Goal: Ask a question

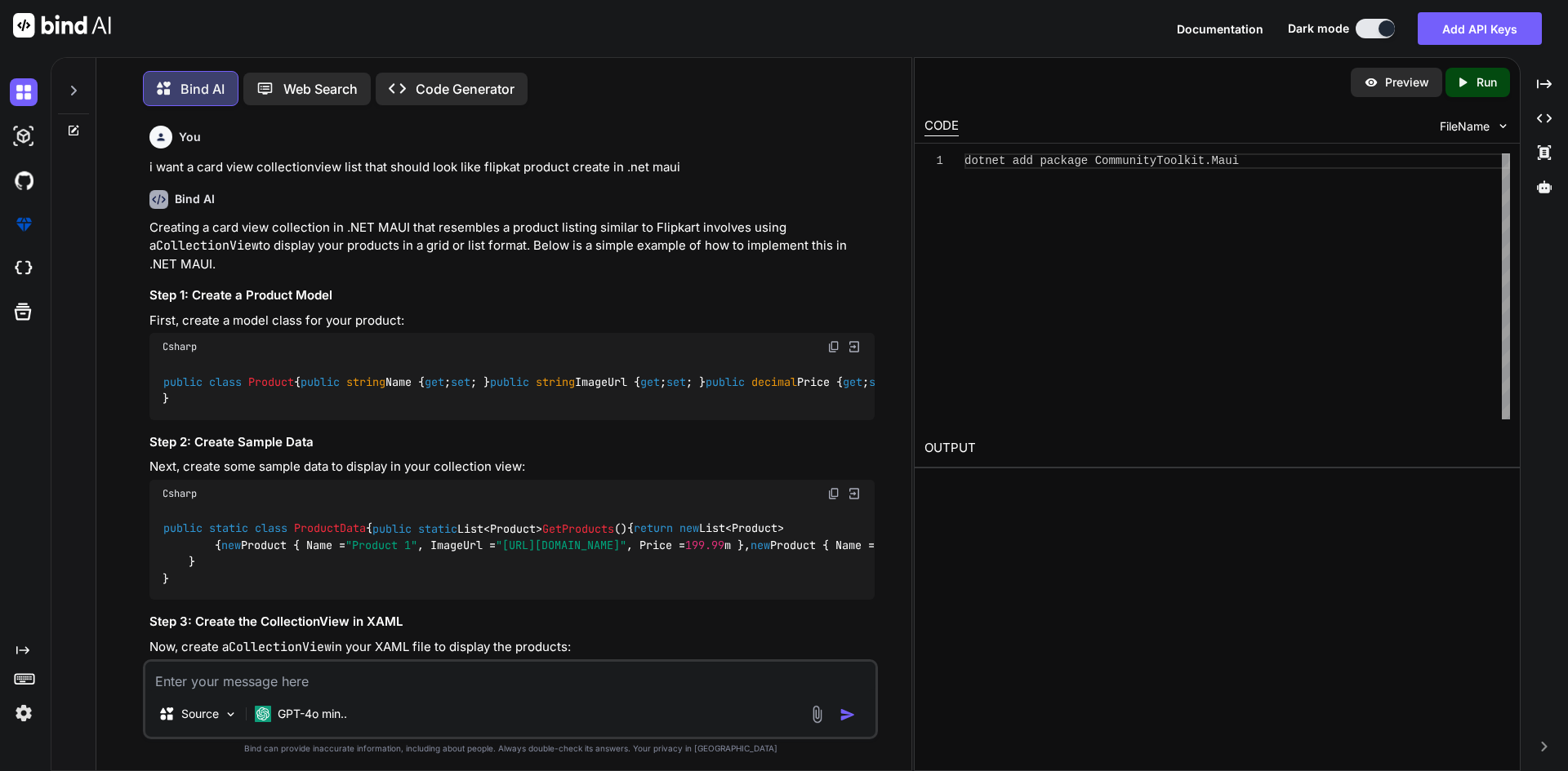
scroll to position [2945, 0]
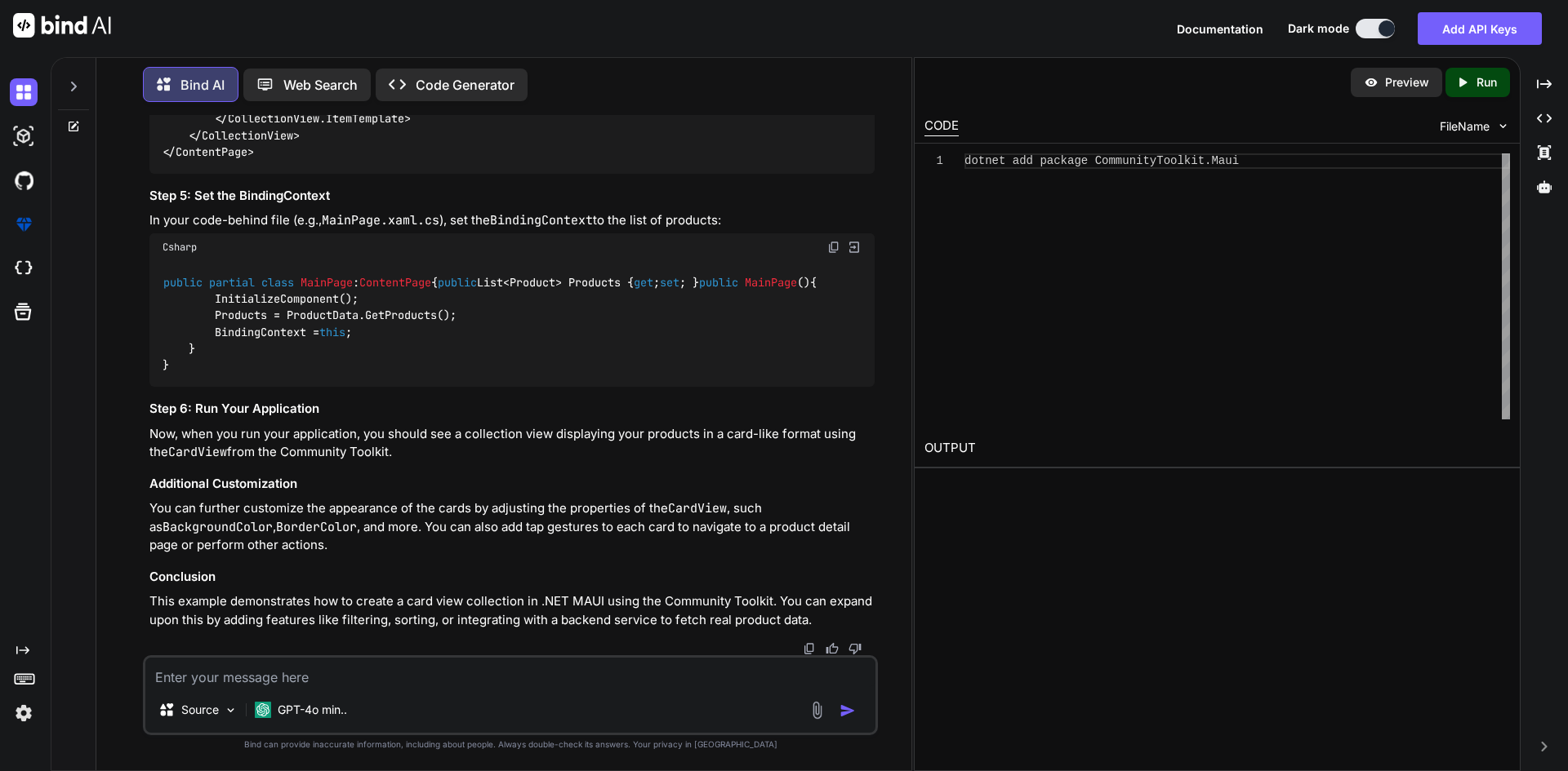
click at [295, 670] on textarea at bounding box center [510, 672] width 730 height 30
paste textarea "<toolkit:CardView Padding="10" Margin="10" CornerRadius="10" HasShadow="True"> …"
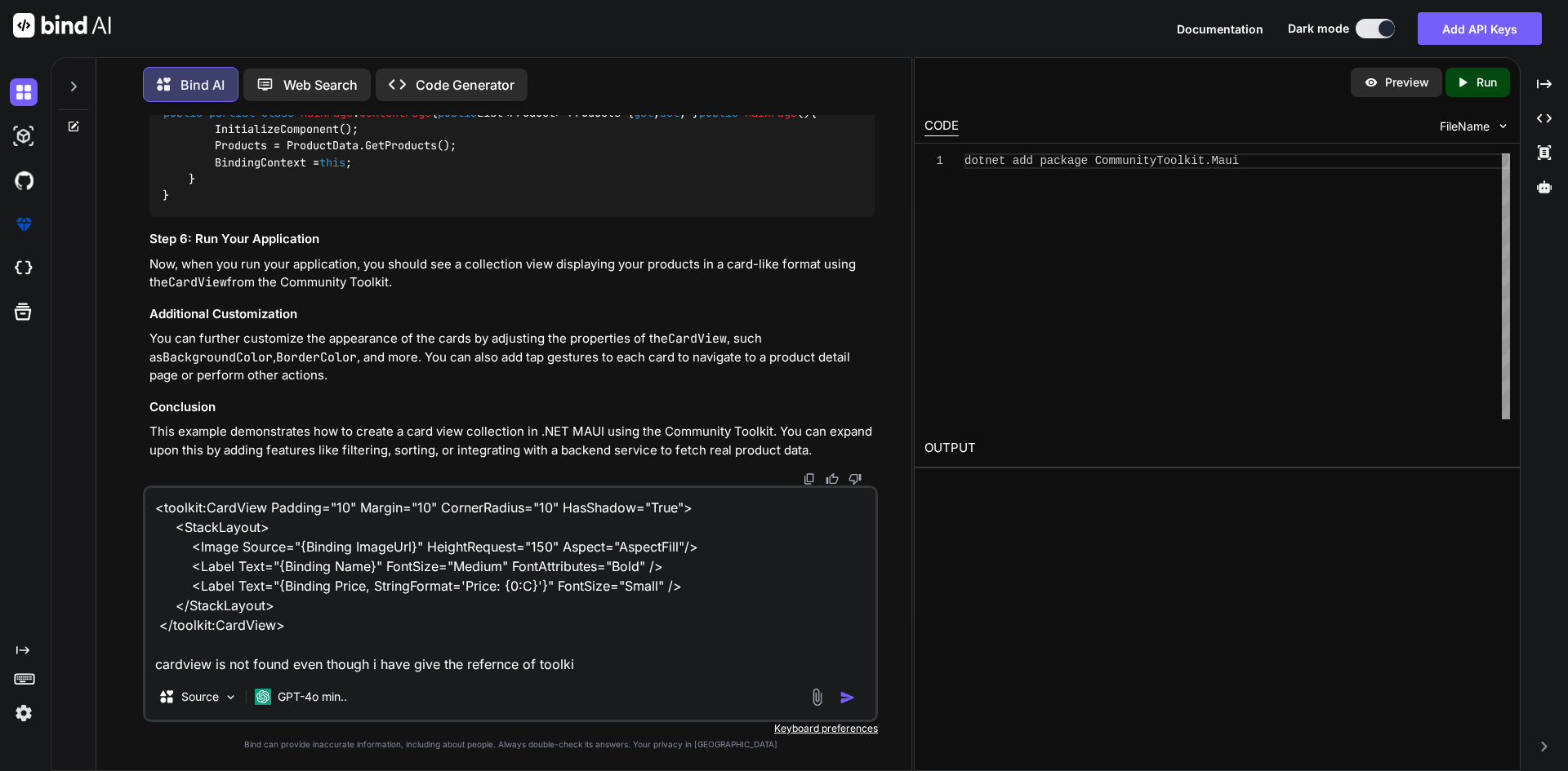
type textarea "<toolkit:CardView Padding="10" Margin="10" CornerRadius="10" HasShadow="True"> …"
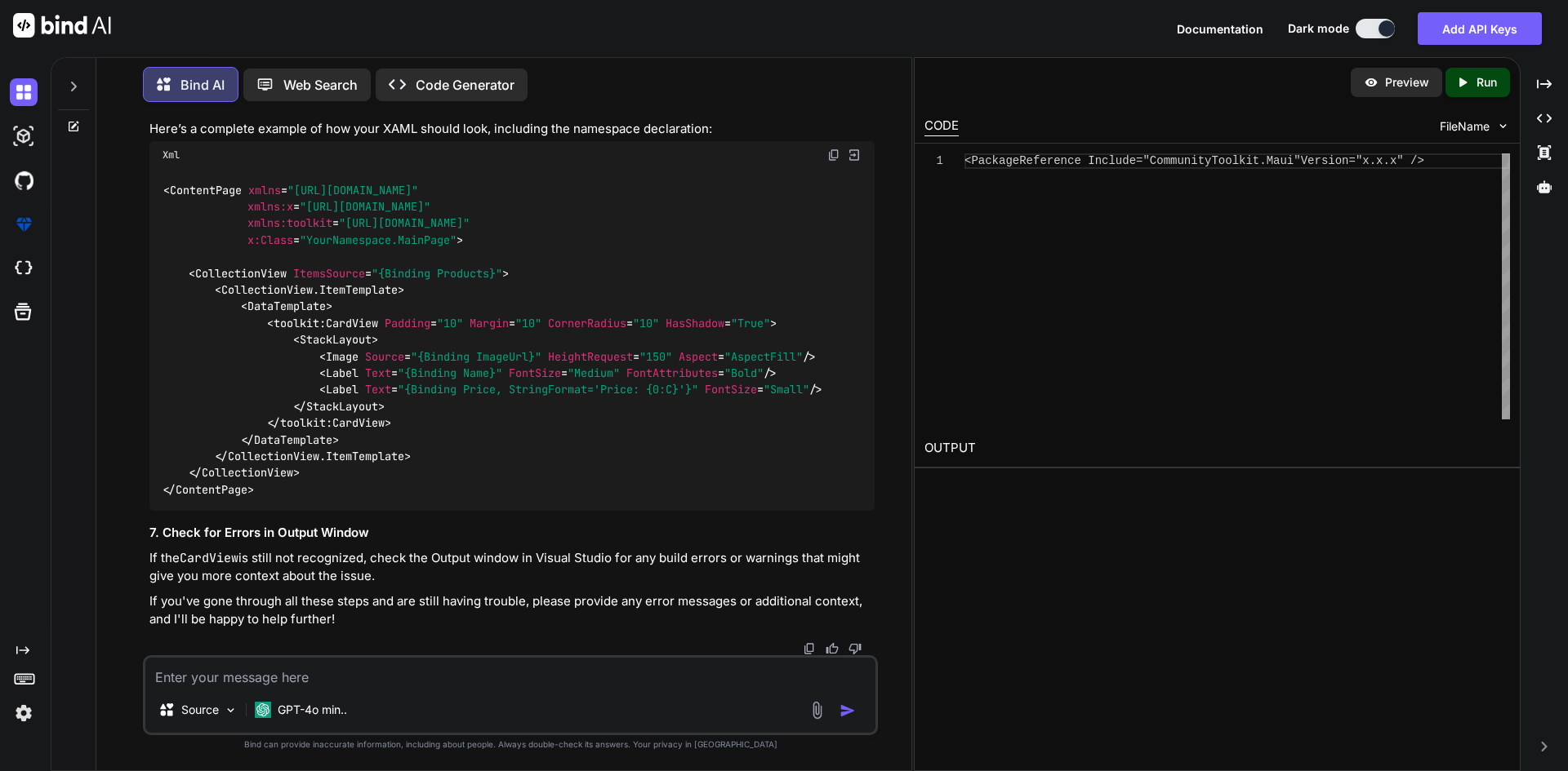
scroll to position [4295, 0]
click at [354, 674] on textarea at bounding box center [510, 672] width 730 height 30
type textarea "t"
type textarea "communitytollkit is already installed"
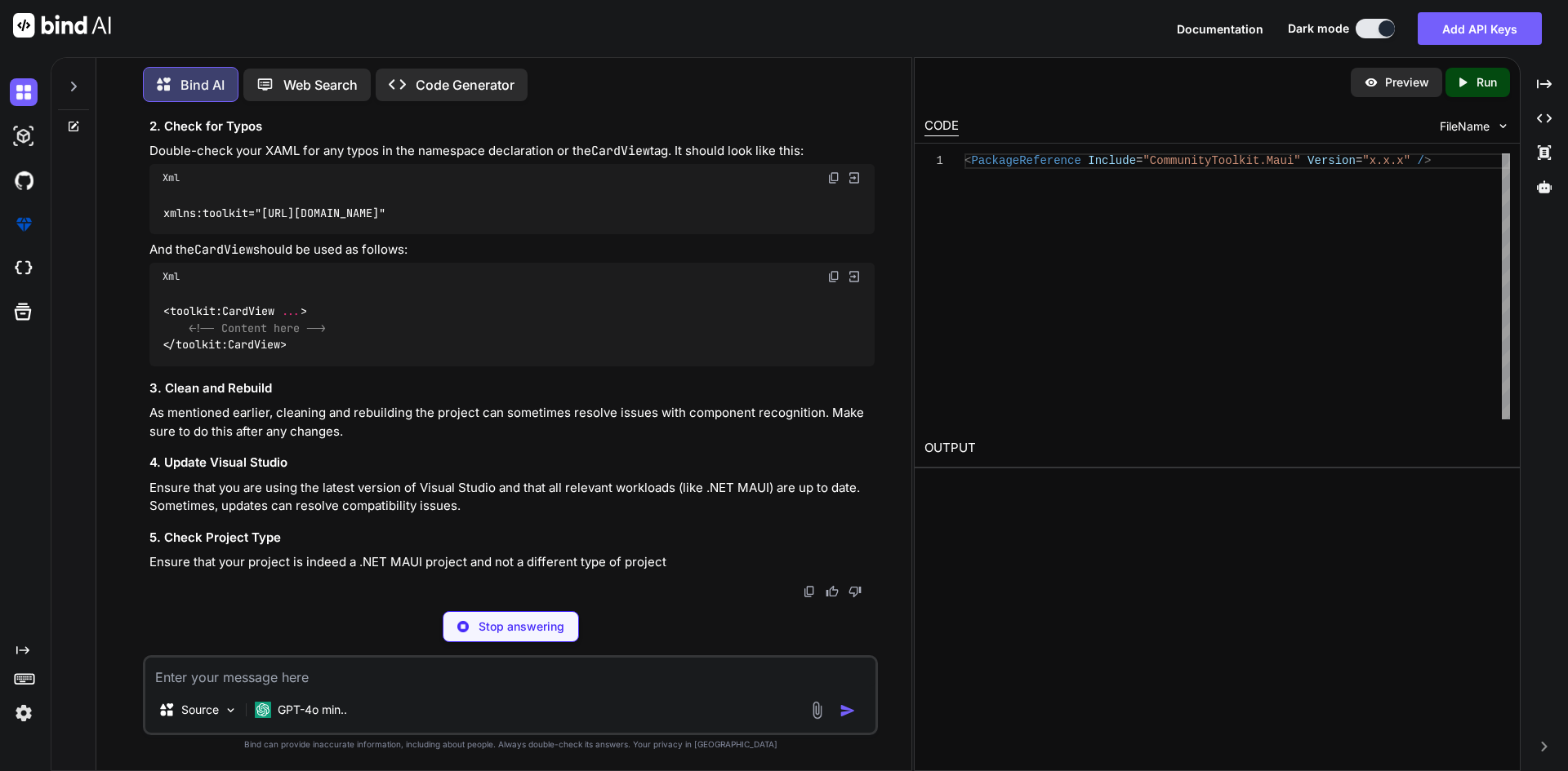
scroll to position [4893, 0]
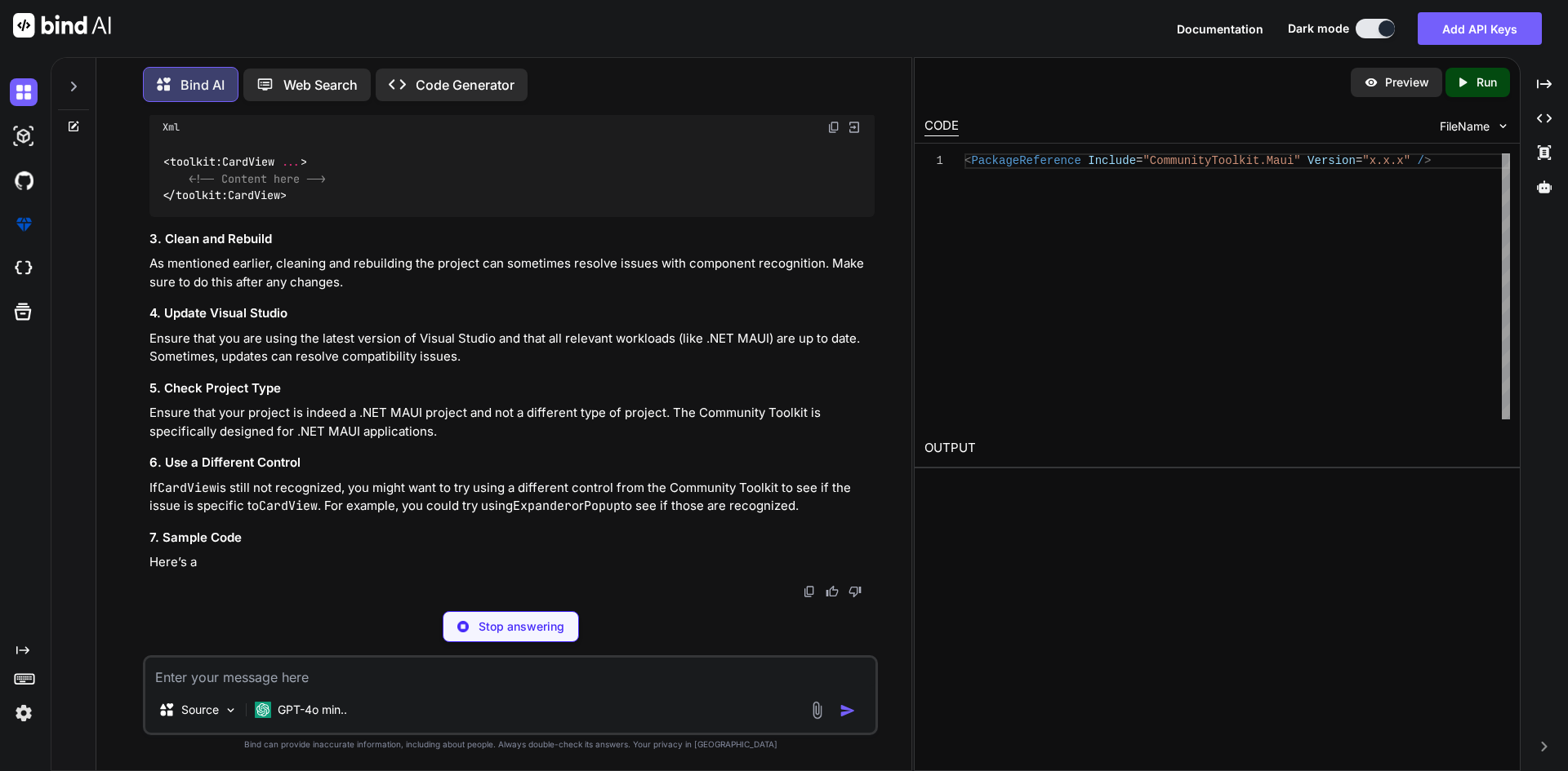
click at [254, 170] on span "toolkit:CardView" at bounding box center [222, 163] width 104 height 15
